Goal: Transaction & Acquisition: Purchase product/service

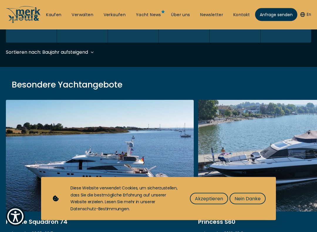
scroll to position [166, 0]
click at [217, 198] on span "Akzeptieren" at bounding box center [209, 198] width 28 height 7
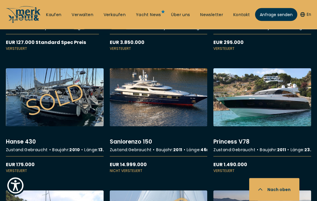
scroll to position [1294, 0]
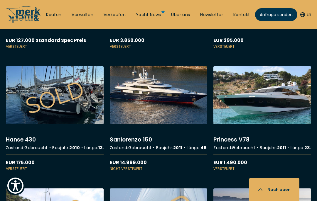
click at [196, 123] on link "More details about Sanlorenzo 150" at bounding box center [159, 118] width 98 height 105
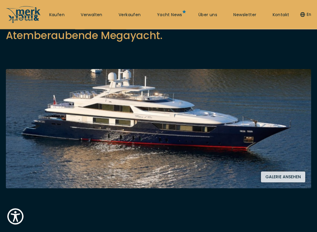
scroll to position [79, 0]
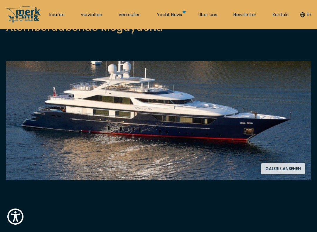
click at [294, 169] on button "Galerie ansehen" at bounding box center [283, 168] width 44 height 11
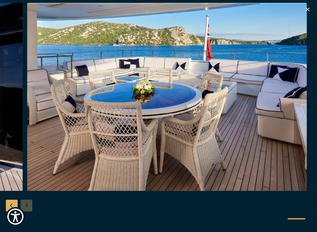
click at [313, 11] on div at bounding box center [158, 116] width 317 height 226
click at [313, 9] on div at bounding box center [158, 116] width 317 height 226
click at [316, 6] on div at bounding box center [158, 116] width 317 height 226
click at [313, 11] on div at bounding box center [158, 116] width 317 height 226
click at [313, 6] on div at bounding box center [158, 116] width 317 height 226
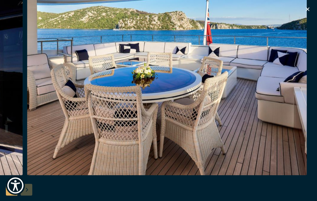
scroll to position [0, 0]
click at [307, 11] on icon "button" at bounding box center [307, 9] width 7 height 7
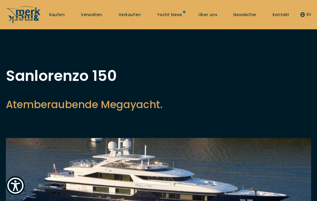
scroll to position [1, 0]
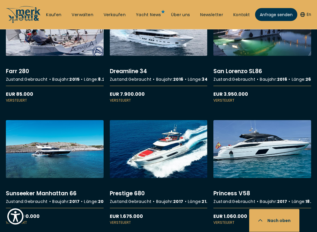
scroll to position [1730, 0]
click at [186, 94] on link "More details about Dreamline 34" at bounding box center [159, 50] width 98 height 105
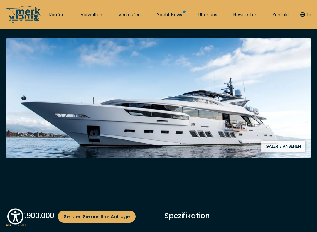
scroll to position [103, 0]
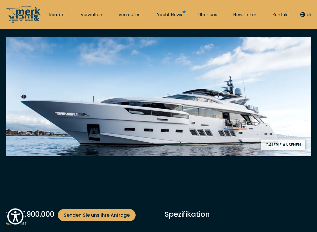
click at [298, 141] on button "Galerie ansehen" at bounding box center [283, 145] width 44 height 11
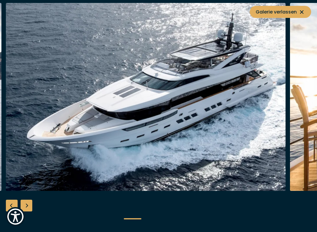
click at [309, 11] on button "Galerie verlassen" at bounding box center [280, 12] width 61 height 12
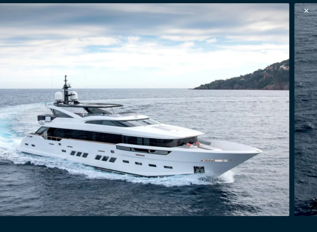
scroll to position [97, 0]
click at [304, 13] on button "button" at bounding box center [307, 10] width 7 height 9
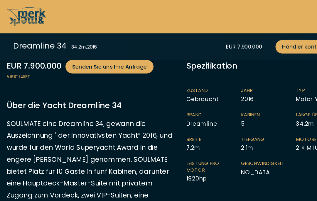
scroll to position [259, 0]
